Goal: Consume media (video, audio): Consume media (video, audio)

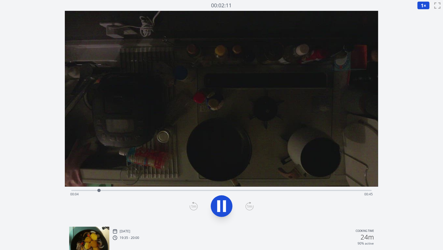
click at [169, 191] on div "Time elapsed: 00:04 Time remaining: 00:45" at bounding box center [221, 194] width 302 height 9
click at [151, 194] on div "Time elapsed: 00:16 Time remaining: 00:33" at bounding box center [221, 194] width 302 height 9
click at [139, 193] on div "Time elapsed: 00:13 Time remaining: 00:36" at bounding box center [221, 194] width 302 height 9
click at [128, 192] on div "Time elapsed: 00:11 Time remaining: 00:39" at bounding box center [221, 194] width 302 height 9
click at [225, 209] on icon at bounding box center [224, 207] width 3 height 12
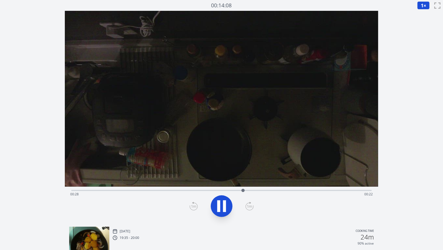
click at [226, 208] on icon at bounding box center [221, 206] width 15 height 15
click at [224, 207] on icon at bounding box center [224, 207] width 3 height 12
click at [186, 188] on div "Time elapsed: 00:35 Time remaining: 00:14" at bounding box center [221, 190] width 300 height 7
click at [221, 206] on icon at bounding box center [221, 206] width 15 height 15
click at [336, 194] on div "Time elapsed: 00:49 Time remaining: 00:00" at bounding box center [221, 194] width 302 height 9
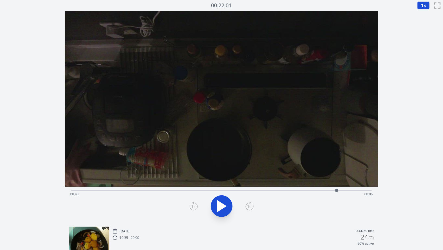
click at [421, 2] on button "1 ×" at bounding box center [423, 5] width 12 height 8
click at [422, 15] on li "0.25×" at bounding box center [424, 13] width 15 height 9
click at [217, 208] on icon at bounding box center [221, 206] width 9 height 11
click at [343, 191] on div "Time elapsed: 00:43 Time remaining: 00:06" at bounding box center [221, 194] width 302 height 9
click at [221, 206] on icon at bounding box center [221, 206] width 15 height 15
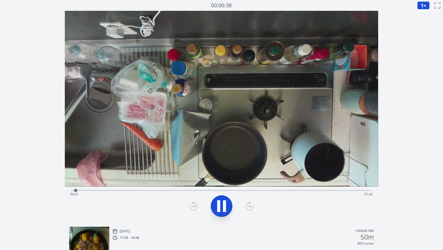
click at [91, 191] on div "Time elapsed: 00:01 Time remaining: 01:42" at bounding box center [221, 194] width 302 height 9
click at [100, 192] on div "Time elapsed: 00:07 Time remaining: 01:36" at bounding box center [221, 194] width 302 height 9
click at [115, 192] on div "Time elapsed: 00:10 Time remaining: 01:33" at bounding box center [221, 194] width 302 height 9
click at [127, 191] on div "Time elapsed: 00:15 Time remaining: 01:27" at bounding box center [221, 194] width 302 height 9
click at [137, 188] on div "Time elapsed: 00:19 Time remaining: 01:23" at bounding box center [221, 190] width 300 height 7
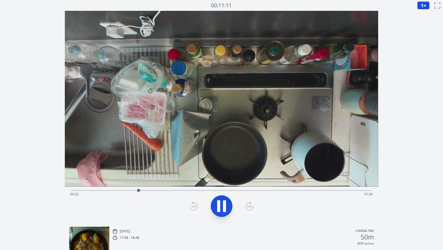
click at [146, 191] on div "Time elapsed: 00:22 Time remaining: 01:20" at bounding box center [221, 194] width 302 height 9
click at [166, 191] on div "Time elapsed: 00:25 Time remaining: 01:17" at bounding box center [221, 194] width 302 height 9
click at [225, 208] on icon at bounding box center [224, 207] width 3 height 12
click at [424, 5] on button "1 ×" at bounding box center [423, 5] width 12 height 8
click at [425, 13] on li "0.25×" at bounding box center [424, 13] width 15 height 9
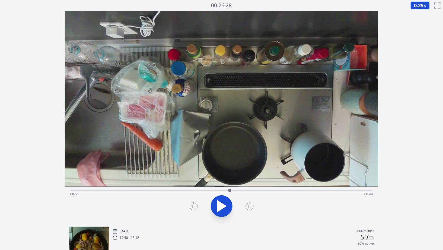
drag, startPoint x: 232, startPoint y: 149, endPoint x: 234, endPoint y: 139, distance: 9.6
click at [234, 139] on video at bounding box center [221, 99] width 313 height 176
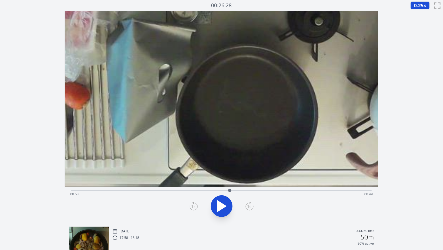
drag, startPoint x: 235, startPoint y: 157, endPoint x: 232, endPoint y: 43, distance: 113.9
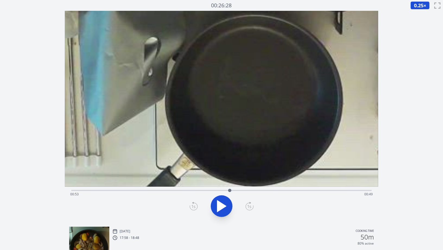
drag, startPoint x: 234, startPoint y: 94, endPoint x: 234, endPoint y: 50, distance: 44.5
click at [198, 190] on div "Time elapsed: 00:53 Time remaining: 00:49" at bounding box center [221, 194] width 302 height 9
click at [225, 206] on icon at bounding box center [221, 206] width 9 height 11
click at [221, 191] on div "Time elapsed: 00:43 Time remaining: 01:00" at bounding box center [221, 194] width 302 height 9
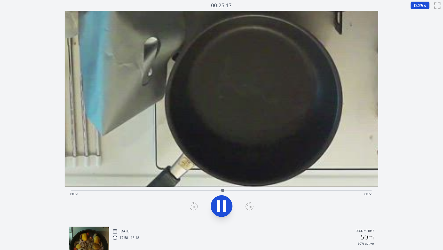
click at [198, 194] on div "Time elapsed: 00:51 Time remaining: 00:51" at bounding box center [221, 194] width 302 height 9
click at [224, 204] on icon at bounding box center [224, 207] width 3 height 12
click at [201, 191] on div "Time elapsed: 00:55 Time remaining: 00:47" at bounding box center [221, 194] width 302 height 9
click at [213, 190] on div "Time elapsed: 00:45 Time remaining: 00:57" at bounding box center [221, 190] width 300 height 7
click at [208, 190] on div "Time elapsed: 00:48 Time remaining: 00:54" at bounding box center [221, 190] width 300 height 7
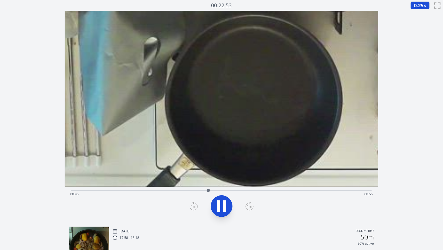
click at [193, 191] on div "Time elapsed: 00:46 Time remaining: 00:56" at bounding box center [221, 194] width 302 height 9
click at [234, 190] on div "Time elapsed: 00:47 Time remaining: 00:56" at bounding box center [221, 190] width 300 height 7
click at [229, 191] on div "Time elapsed: 00:55 Time remaining: 00:47" at bounding box center [221, 194] width 302 height 9
click at [221, 190] on div "Time elapsed: 00:53 Time remaining: 00:49" at bounding box center [221, 194] width 302 height 9
click at [208, 188] on div "Time elapsed: 00:50 Time remaining: 00:52" at bounding box center [221, 190] width 300 height 7
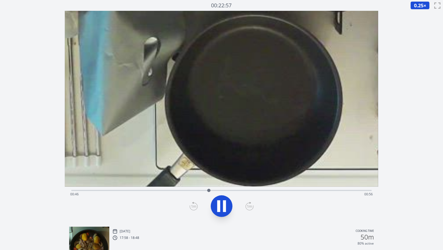
click at [219, 189] on div "Time elapsed: 00:46 Time remaining: 00:56" at bounding box center [221, 190] width 300 height 7
click at [216, 192] on div "Time elapsed: 00:54 Time remaining: 00:48" at bounding box center [221, 194] width 302 height 9
click at [222, 208] on icon at bounding box center [221, 206] width 15 height 15
click at [155, 193] on div "Time elapsed: 00:54 Time remaining: 00:48" at bounding box center [221, 194] width 302 height 9
click at [166, 192] on div "Time elapsed: 00:28 Time remaining: 01:14" at bounding box center [221, 194] width 302 height 9
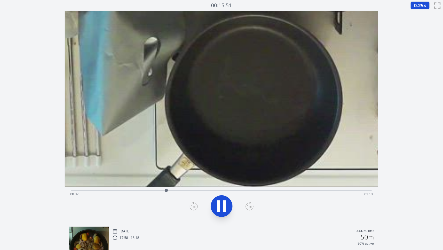
click at [184, 192] on div "Time elapsed: 00:32 Time remaining: 01:10" at bounding box center [221, 194] width 302 height 9
click at [193, 192] on div "Time elapsed: 00:38 Time remaining: 01:04" at bounding box center [221, 194] width 302 height 9
click at [198, 191] on div "Time elapsed: 00:41 Time remaining: 01:01" at bounding box center [221, 194] width 302 height 9
click at [203, 192] on div "Time elapsed: 00:43 Time remaining: 00:59" at bounding box center [221, 194] width 302 height 9
click at [199, 191] on div "Time elapsed: 00:45 Time remaining: 00:57" at bounding box center [221, 194] width 302 height 9
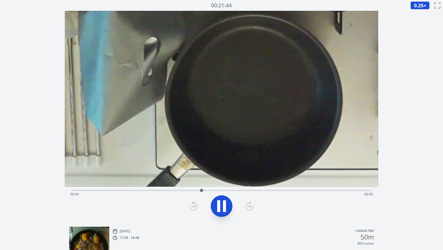
click at [223, 207] on icon at bounding box center [224, 207] width 3 height 12
click at [223, 207] on icon at bounding box center [221, 206] width 9 height 11
click at [223, 207] on icon at bounding box center [224, 207] width 3 height 12
click at [191, 208] on icon at bounding box center [193, 206] width 8 height 9
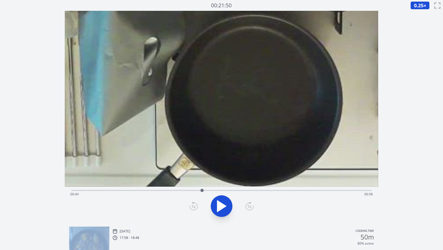
click at [191, 208] on icon at bounding box center [193, 206] width 8 height 9
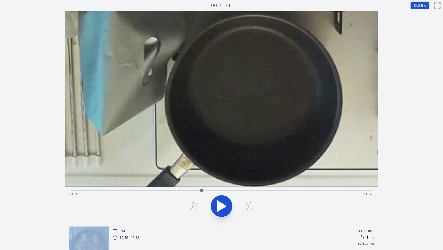
click at [191, 208] on icon at bounding box center [193, 206] width 8 height 9
click at [247, 207] on icon at bounding box center [249, 206] width 8 height 9
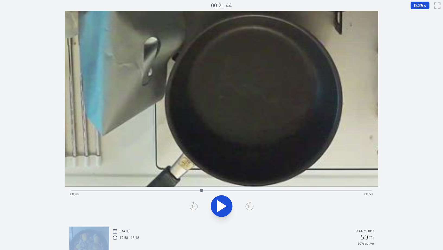
click at [227, 207] on icon at bounding box center [221, 206] width 15 height 15
click at [195, 207] on icon at bounding box center [193, 206] width 8 height 9
click at [250, 209] on icon at bounding box center [249, 206] width 8 height 9
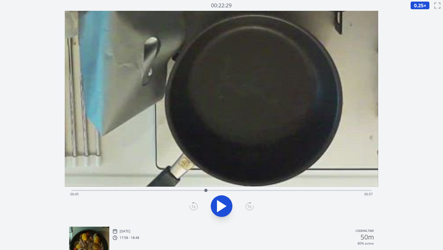
click at [250, 209] on icon at bounding box center [249, 206] width 8 height 9
click at [204, 191] on div at bounding box center [208, 191] width 8 height 8
click at [226, 207] on icon at bounding box center [221, 206] width 15 height 15
click at [194, 206] on icon at bounding box center [193, 206] width 8 height 9
click at [192, 206] on icon at bounding box center [193, 206] width 4 height 3
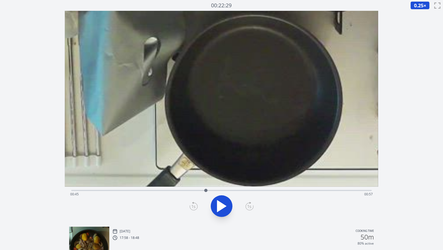
click at [198, 204] on div at bounding box center [221, 207] width 307 height 26
click at [197, 207] on icon at bounding box center [194, 206] width 8 height 7
click at [255, 205] on div at bounding box center [221, 207] width 307 height 26
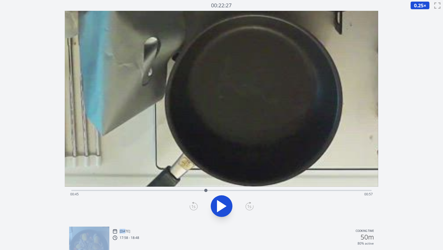
click at [253, 206] on div at bounding box center [221, 207] width 307 height 26
click at [247, 208] on icon at bounding box center [249, 206] width 8 height 9
